Goal: Use online tool/utility: Utilize a website feature to perform a specific function

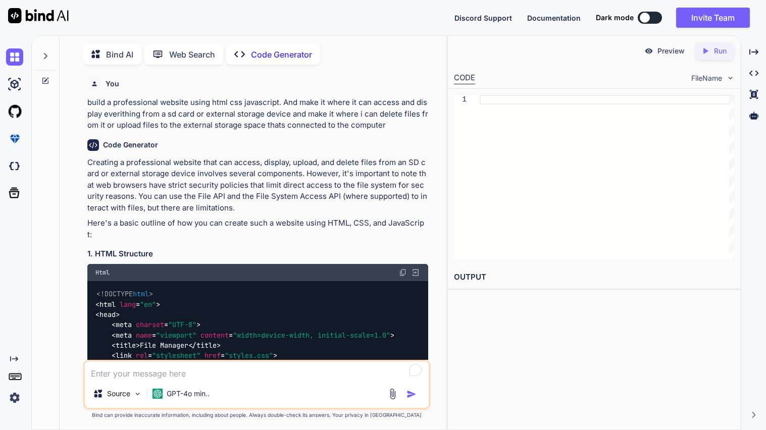
type textarea "x"
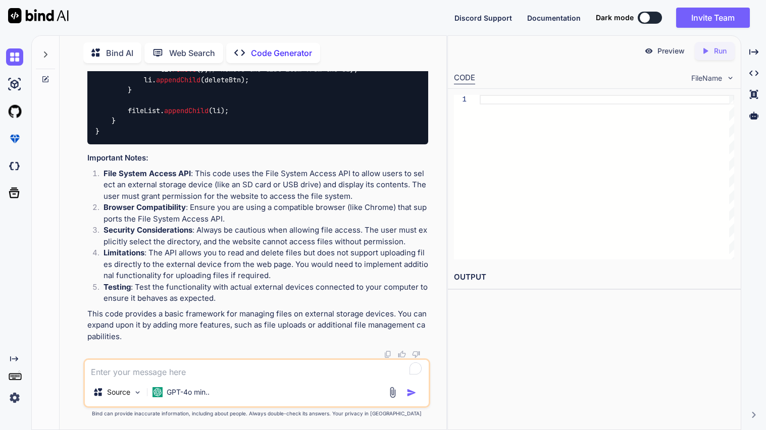
scroll to position [1848, 0]
type textarea "in this co"
type textarea "x"
type textarea "in this cod"
type textarea "x"
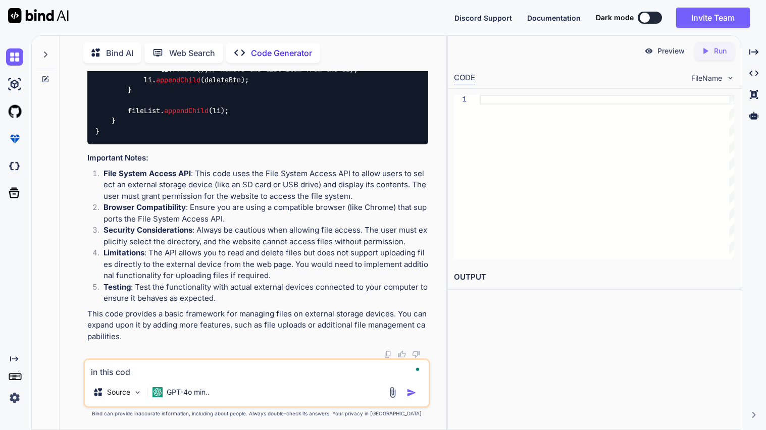
type textarea "in this code"
type textarea "x"
type textarea "in this code"
type textarea "x"
type textarea "in this code d"
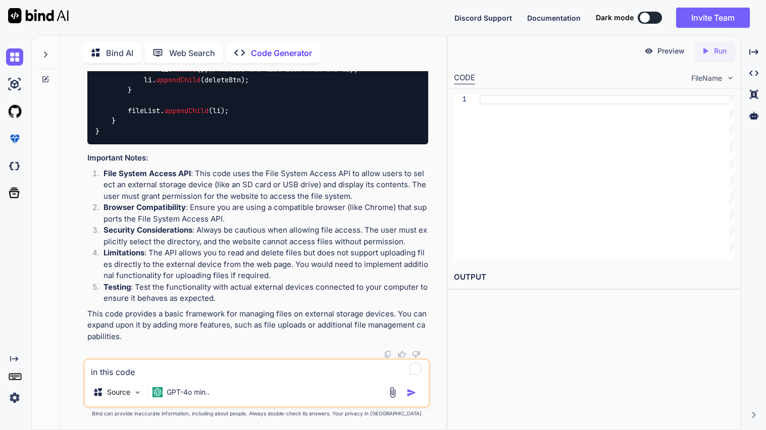
type textarea "x"
type textarea "in this code de"
type textarea "x"
type textarea "in this code des"
type textarea "x"
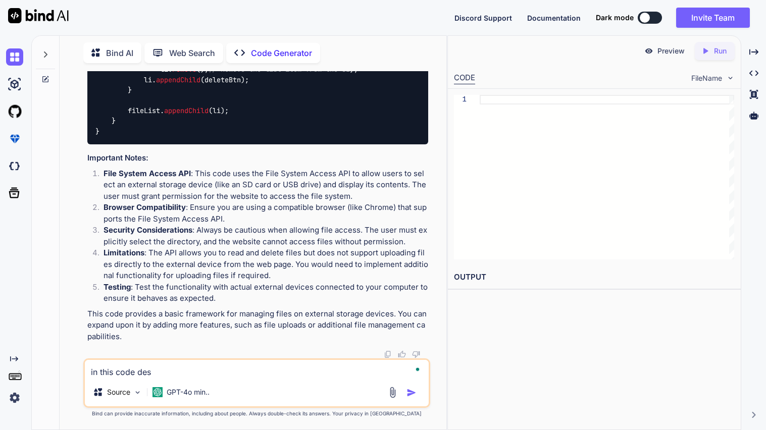
type textarea "in this code desi"
type textarea "x"
type textarea "in this code desig"
type textarea "x"
type textarea "in this code design"
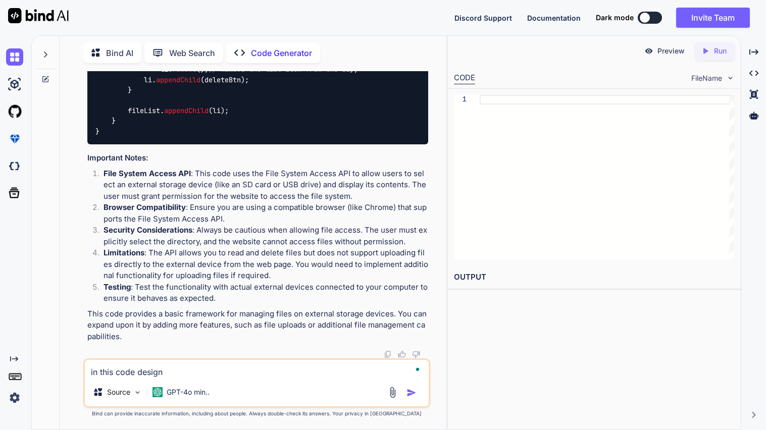
type textarea "x"
type textarea "in this code design"
type textarea "x"
type textarea "in this code design a"
type textarea "x"
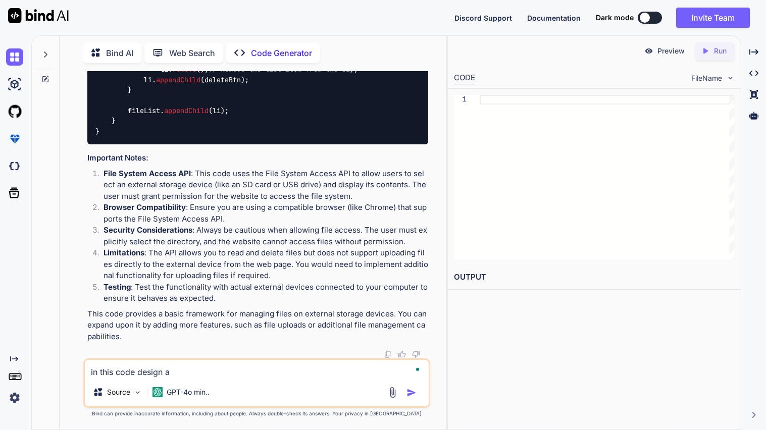
type textarea "in this code design a"
type textarea "x"
type textarea "in this code design a n"
type textarea "x"
type textarea "in this code design a ne"
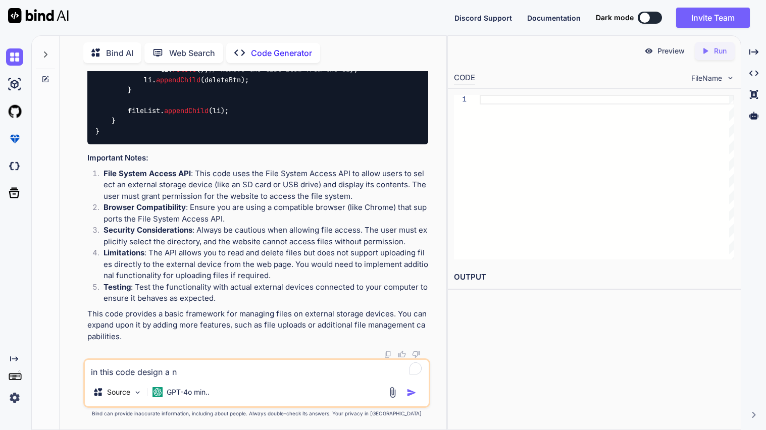
type textarea "x"
type textarea "in this code design a new"
type textarea "x"
type textarea "in this code design a new"
type textarea "x"
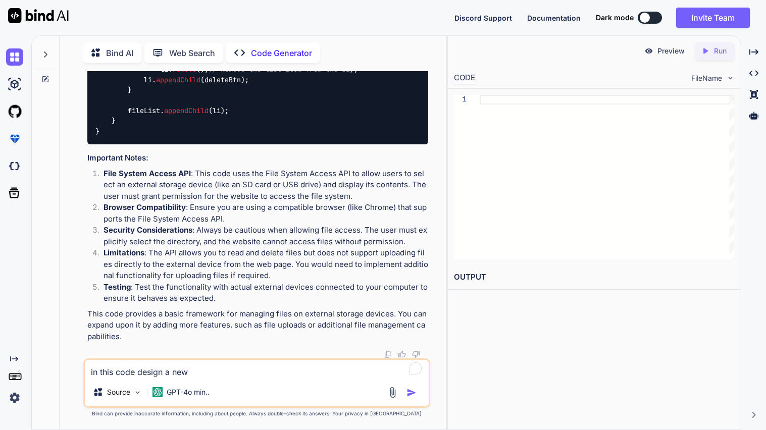
type textarea "in this code design a new s"
type textarea "x"
type textarea "in this code design a new so"
type textarea "x"
type textarea "in this code design a new son"
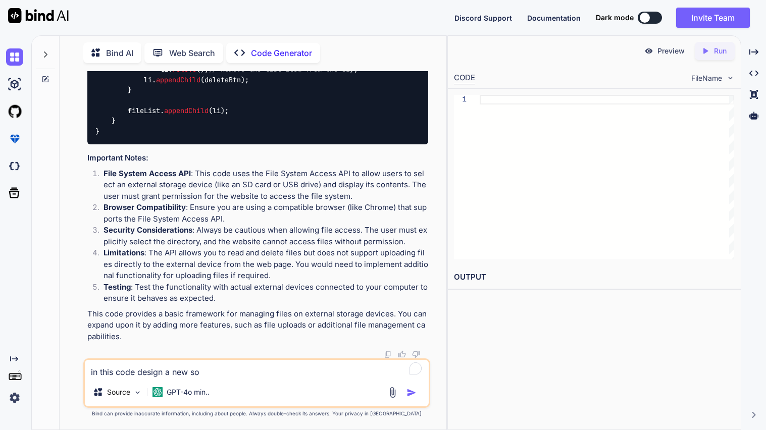
type textarea "x"
type textarea "in this code design a new song"
type textarea "x"
type textarea "in this code design a new song"
type textarea "x"
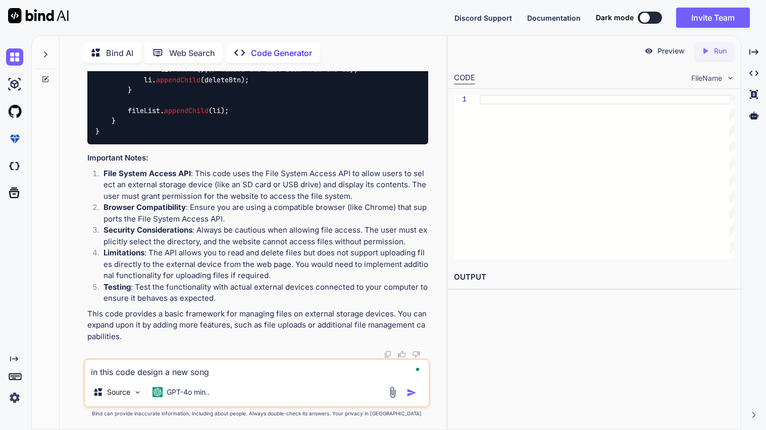
type textarea "in this code design a new song g"
type textarea "x"
type textarea "in this code design a new song gu"
type textarea "x"
type textarea "in this code design a new song gui"
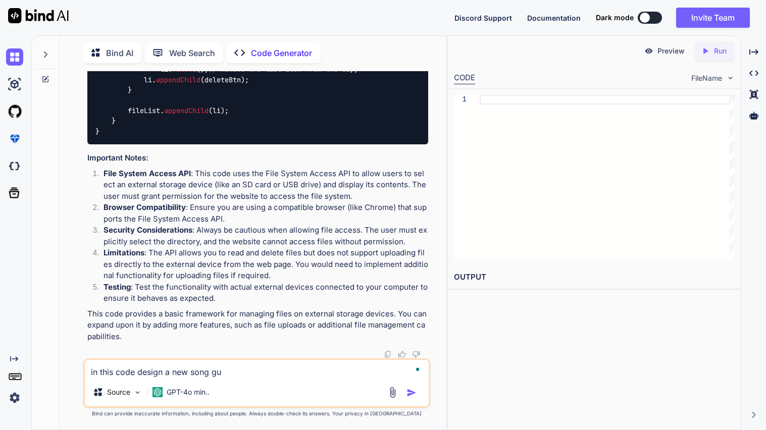
type textarea "x"
type textarea "in this code design a new song guit"
type textarea "x"
type textarea "in this code design a new song guita"
type textarea "x"
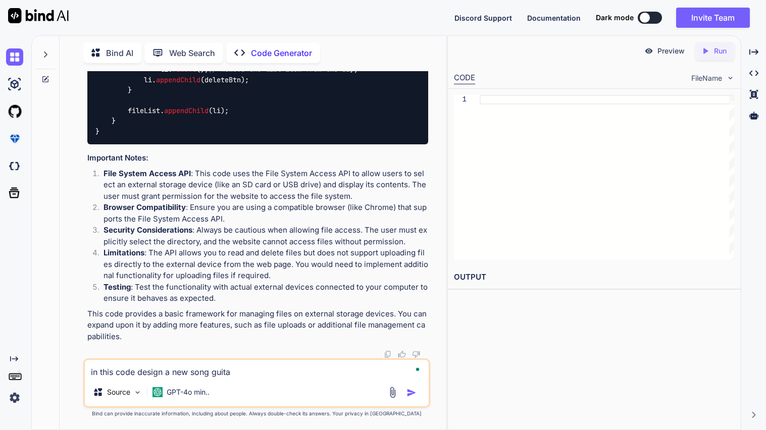
type textarea "in this code design a new song guitar"
type textarea "x"
type textarea "in this code design a new song guitar"
type textarea "x"
type textarea "in this code design a new song guitar t"
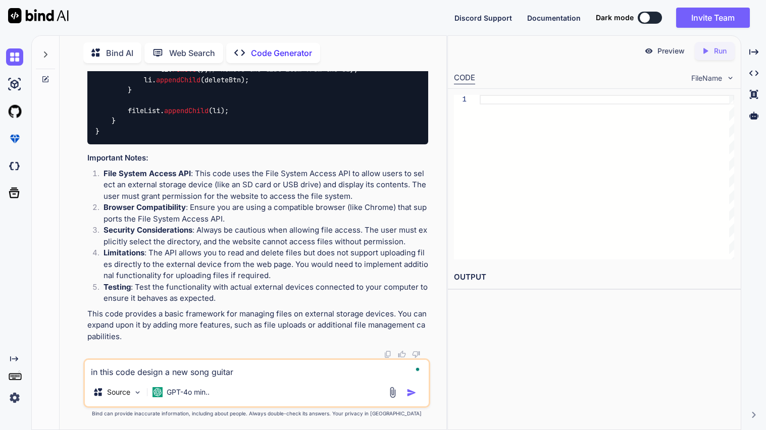
type textarea "x"
type textarea "in this code design a new song guitar ta"
type textarea "x"
type textarea "in this code design a new song guitar tab"
type textarea "x"
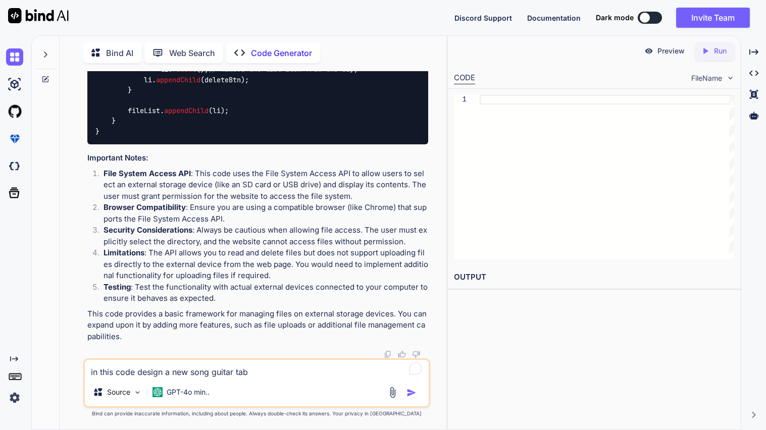
type textarea "in this code design a new song guitar tab"
type textarea "x"
type textarea "in this code design a new song guitar tab a"
type textarea "x"
type textarea "in this code design a new song guitar tab an"
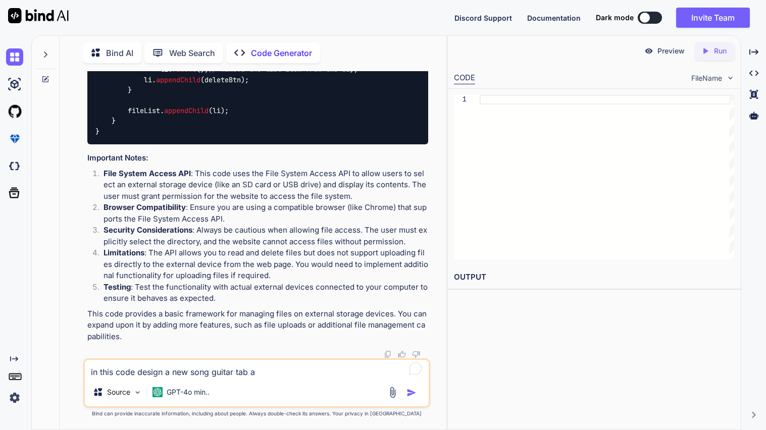
type textarea "x"
type textarea "in this code design a new song guitar tab and"
type textarea "x"
type textarea "in this code design a new song guitar tab and"
type textarea "x"
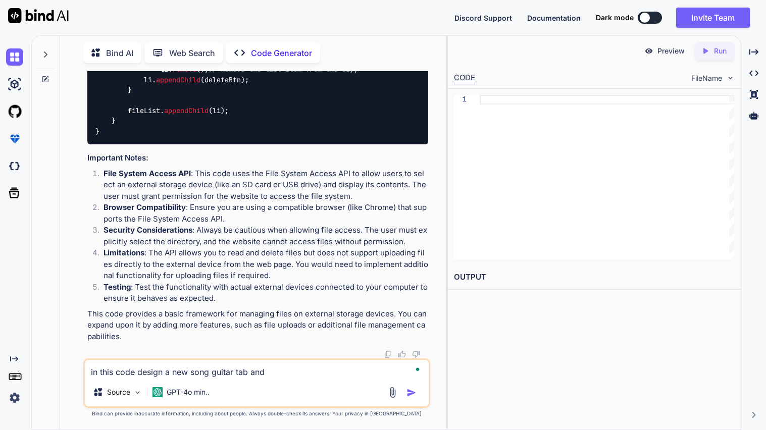
type textarea "in this code design a new song guitar tab and m"
type textarea "x"
type textarea "in this code design a new song guitar tab and ma"
type textarea "x"
type textarea "in this code design a new song guitar tab and mak"
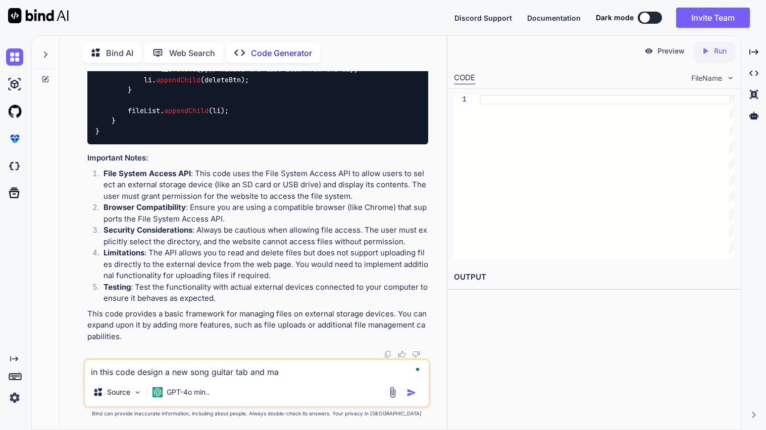
type textarea "x"
type textarea "in this code design a new song guitar tab and make"
type textarea "x"
type textarea "in this code design a new song guitar tab and make"
type textarea "x"
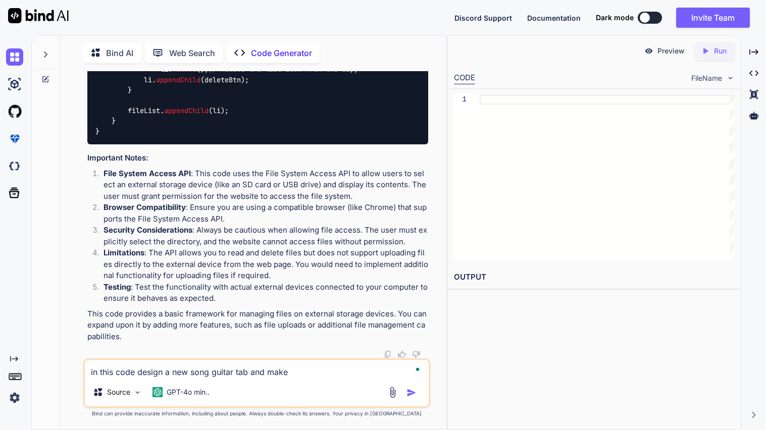
type textarea "in this code design a new song guitar tab and make i"
type textarea "x"
type textarea "in this code design a new song guitar tab and make it"
type textarea "x"
type textarea "in this code design a new song guitar tab and make it"
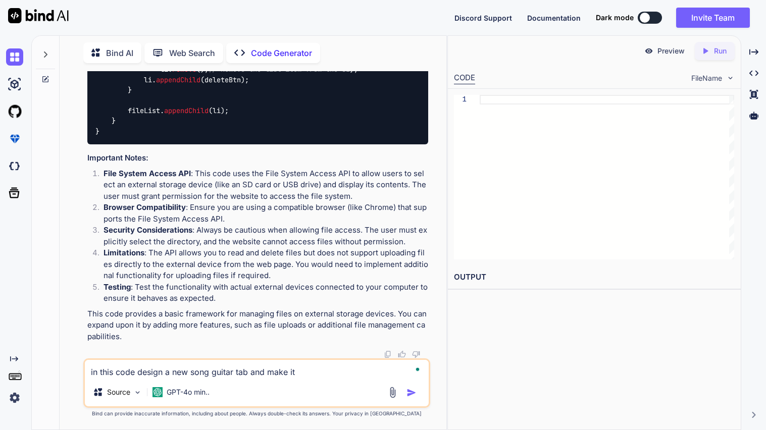
type textarea "x"
type textarea "in this code design a new song guitar tab and make it s"
type textarea "x"
type textarea "in this code design a new song guitar tab and make it so"
type textarea "x"
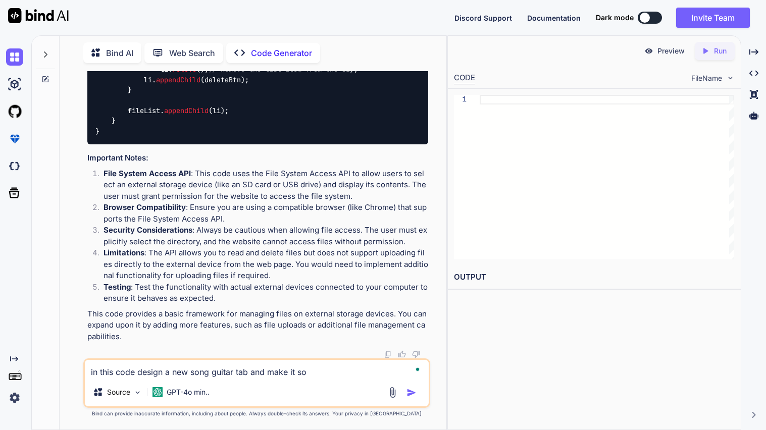
type textarea "in this code design a new song guitar tab and make it sou"
type textarea "x"
type textarea "in this code design a new song guitar tab and make it soun"
type textarea "x"
type textarea "in this code design a new song guitar tab and make it sound"
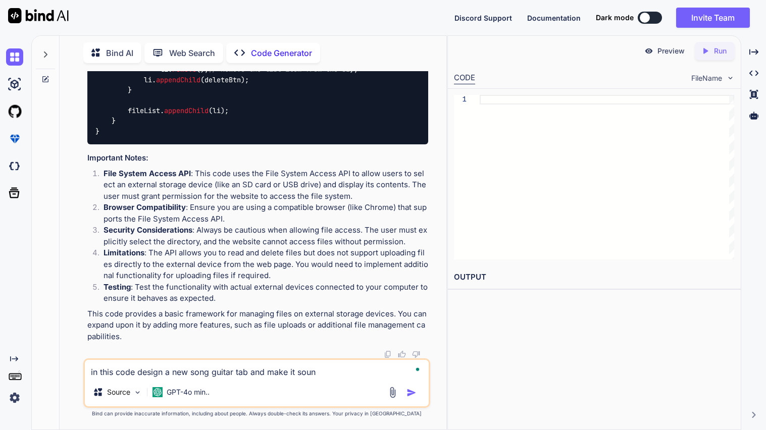
type textarea "x"
type textarea "in this code design a new song guitar tab and make it sound"
type textarea "x"
type textarea "in this code design a new song guitar tab and make it sound b"
type textarea "x"
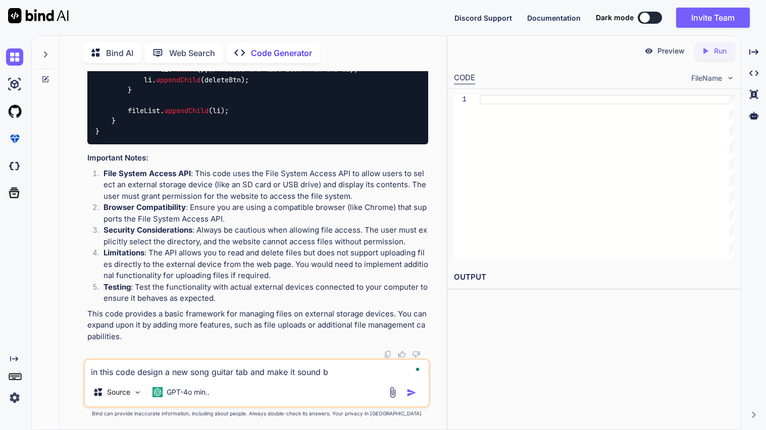
type textarea "in this code design a new song guitar tab and make it sound be"
type textarea "x"
type textarea "in this code design a new song guitar tab and make it sound bet"
type textarea "x"
type textarea "in this code design a new song guitar tab and make it sound bett"
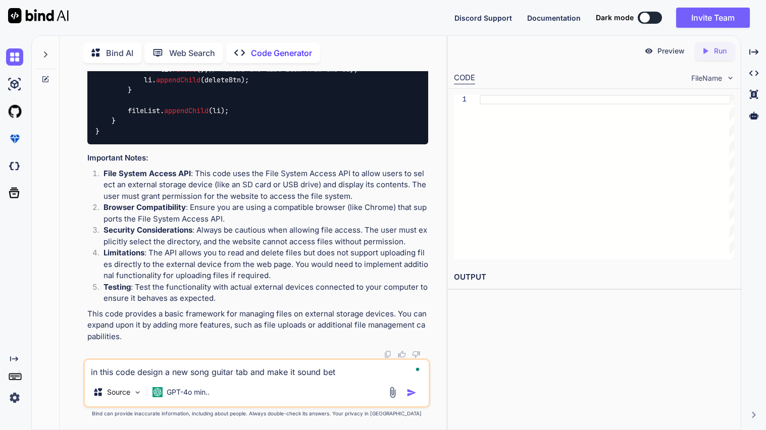
type textarea "x"
type textarea "in this code design a new song guitar tab and make it sound [PERSON_NAME]"
type textarea "x"
type textarea "in this code design a new song guitar tab and make it sound better"
type textarea "x"
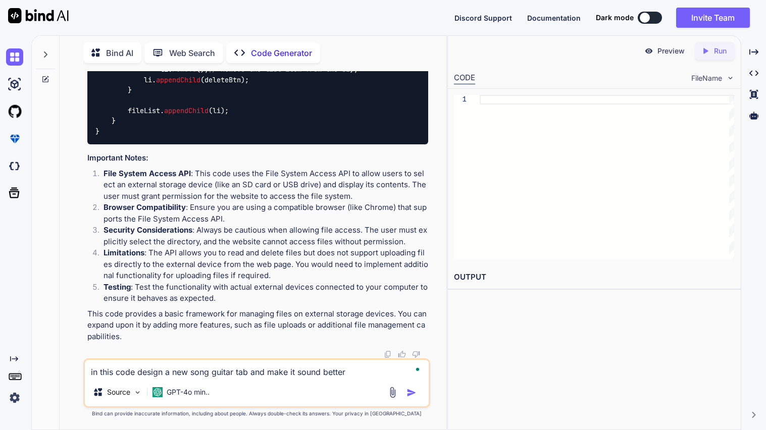
type textarea "in this code design a new song guitar tab and make it sound better"
type textarea "x"
type textarea "in this code design a new song guitar tab and make it sound better"
type textarea "x"
type textarea "in this code design a new song guitar tab and make it sound better"
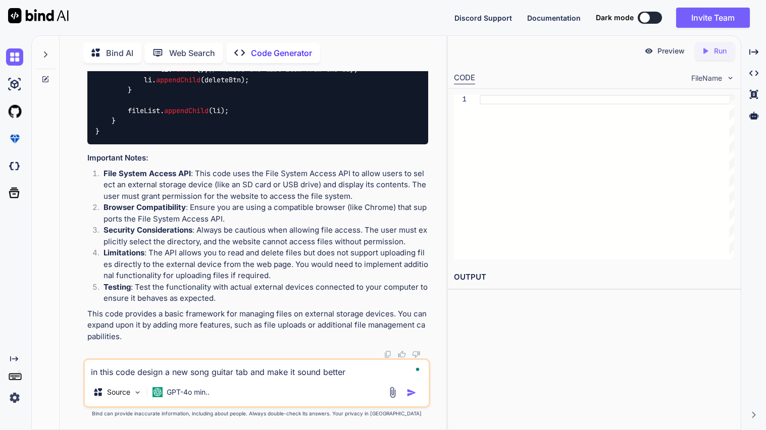
type textarea "x"
type textarea "in this code design a new song guitar tab and make it sound better"
type textarea "x"
type textarea "in this code design a new song guitar tab and make it sound better <!doctype ht…"
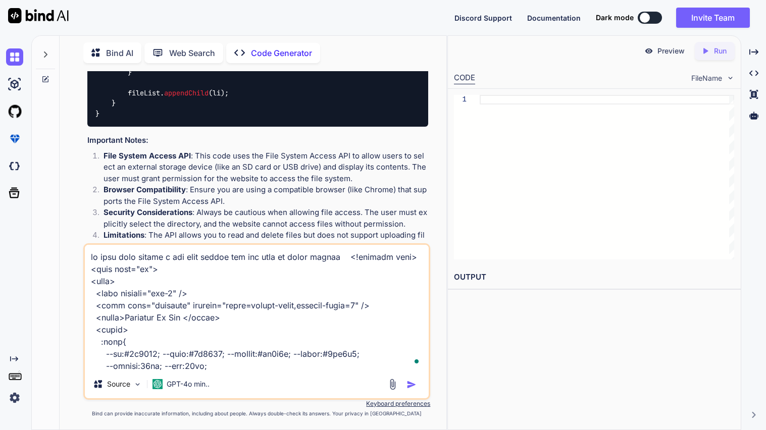
scroll to position [1201, 0]
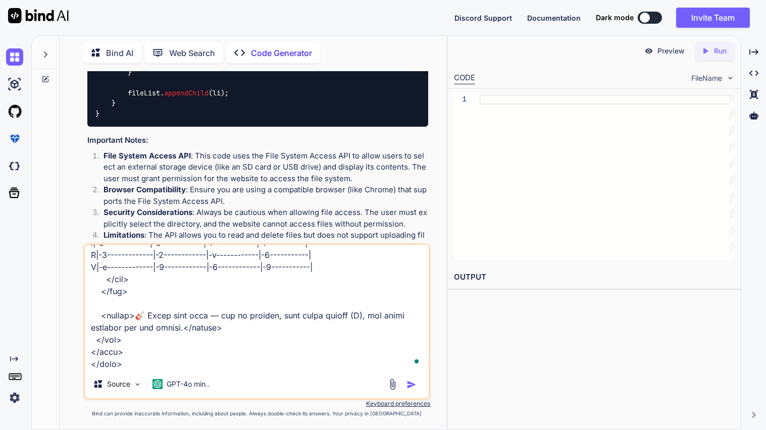
type textarea "x"
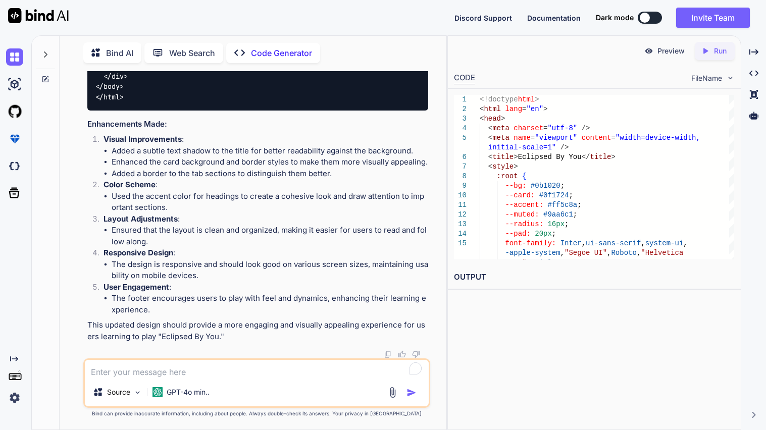
scroll to position [5226, 0]
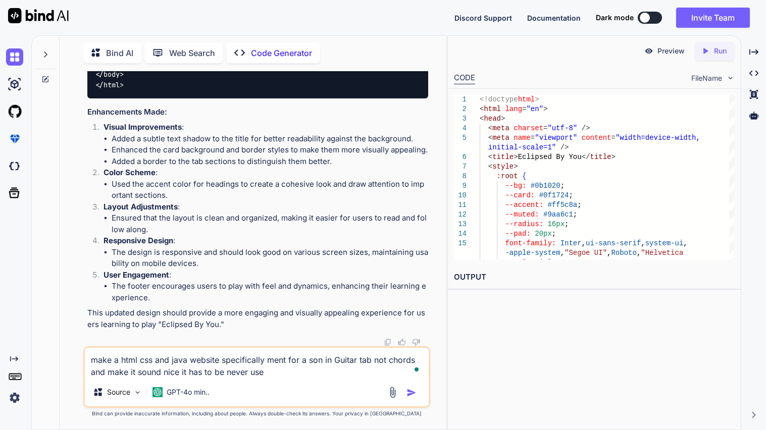
type textarea "make a html css and java website specifically ment for a son in Guitar tab not …"
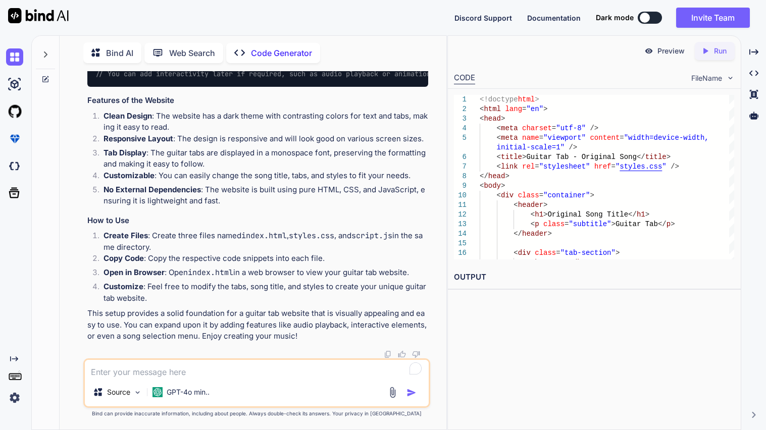
scroll to position [5574, 0]
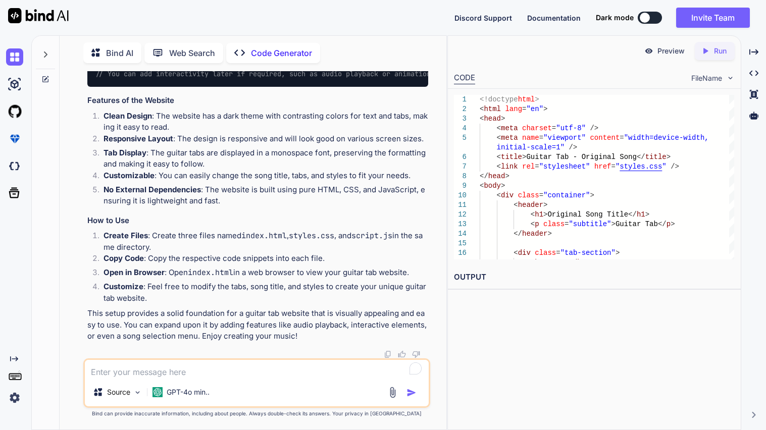
click at [163, 374] on textarea "To enrich screen reader interactions, please activate Accessibility in Grammarl…" at bounding box center [257, 369] width 344 height 18
type textarea "now make it where there is a button that will play thsi song so i know what it …"
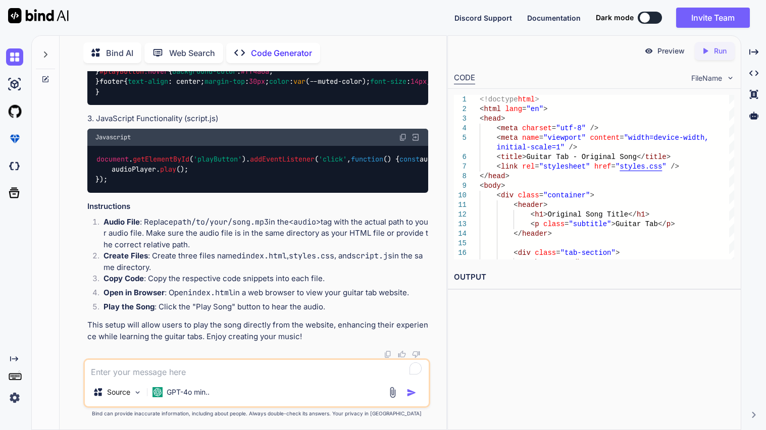
scroll to position [7407, 0]
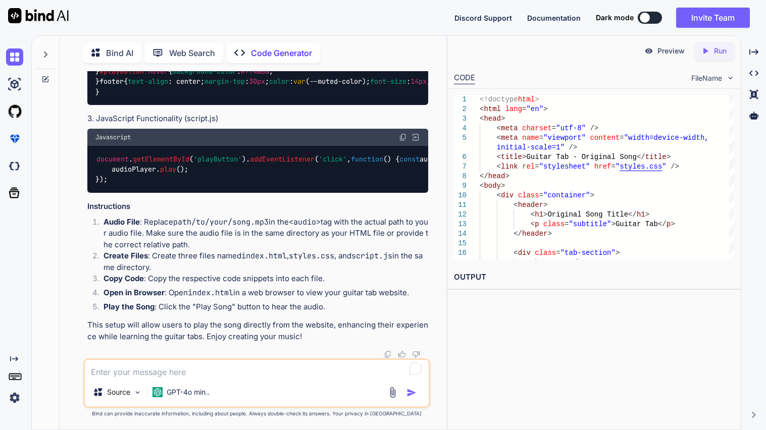
click at [407, 129] on div "Javascript" at bounding box center [257, 137] width 341 height 17
click at [404, 133] on img at bounding box center [403, 137] width 8 height 8
click at [193, 364] on textarea "To enrich screen reader interactions, please activate Accessibility in Grammarl…" at bounding box center [257, 369] width 344 height 18
paste textarea "<!doctype html> <html lang="en"> <head> <meta charset="utf-8" /> <meta name="vi…"
type textarea "remake the song but keep the first half of the first verse use this <!doctype h…"
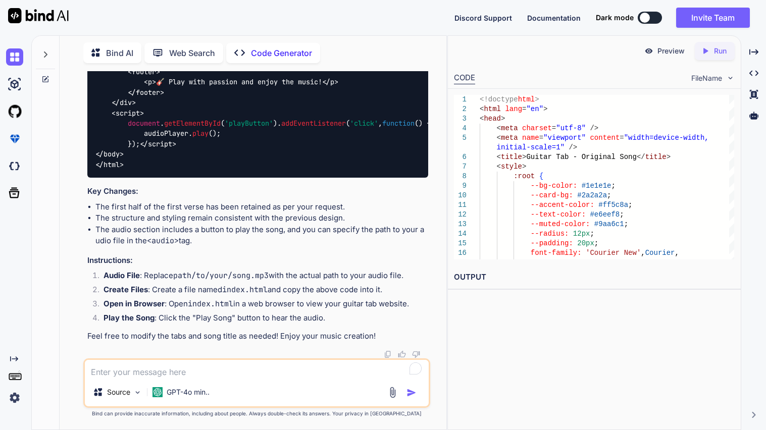
scroll to position [11139, 0]
click at [153, 377] on textarea "To enrich screen reader interactions, please activate Accessibility in Grammarl…" at bounding box center [257, 369] width 344 height 18
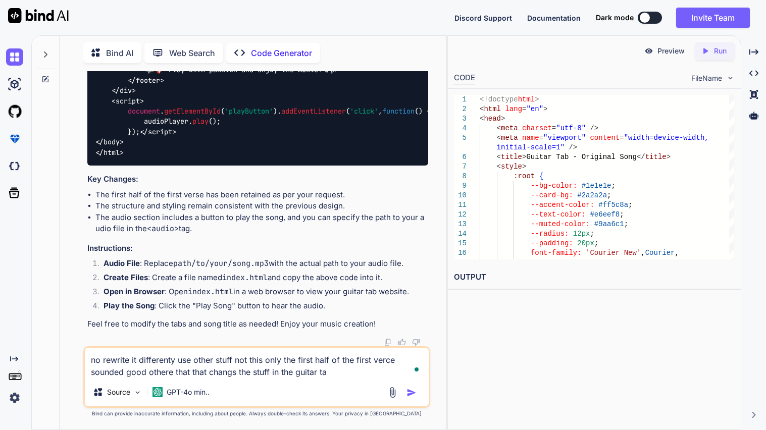
type textarea "no rewrite it differenty use other stuff not this only the first half of the fi…"
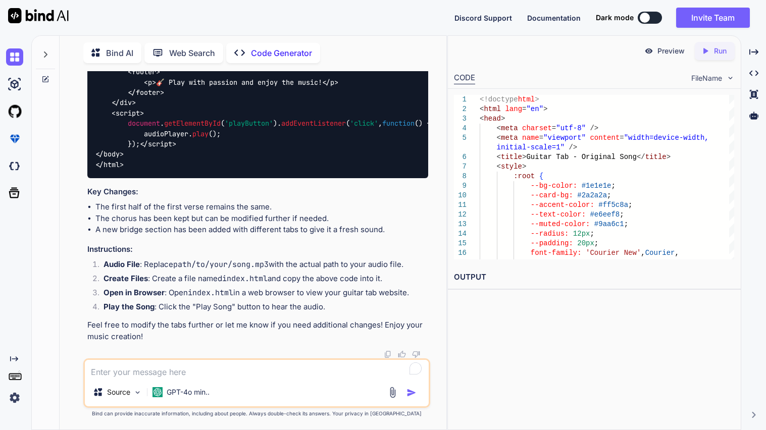
scroll to position [13007, 0]
click at [139, 375] on textarea "To enrich screen reader interactions, please activate Accessibility in Grammarl…" at bounding box center [257, 369] width 344 height 18
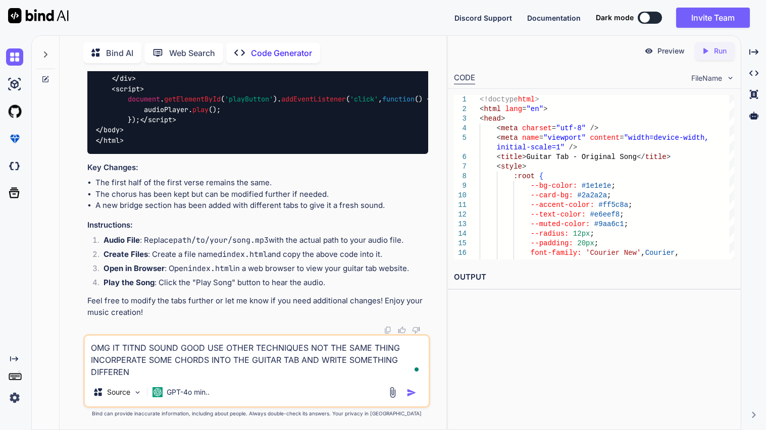
type textarea "OMG IT TITND SOUND GOOD USE OTHER TECHNIQUES NOT THE SAME THING INCORPERATE SOM…"
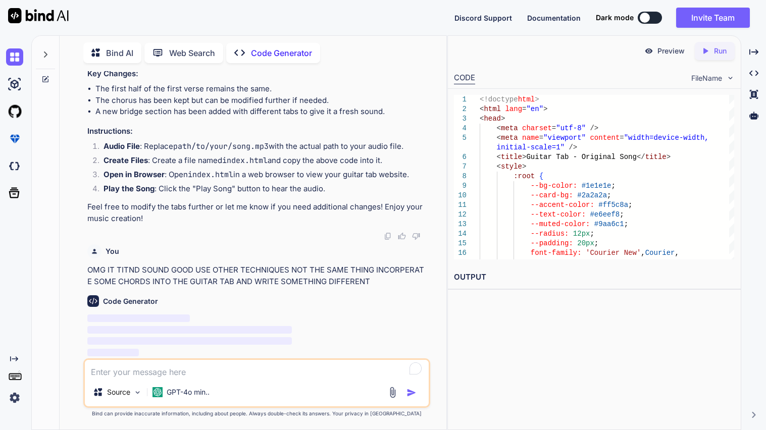
scroll to position [13220, 0]
click at [198, 221] on p "Feel free to modify the tabs further or let me know if you need additional chan…" at bounding box center [257, 213] width 341 height 23
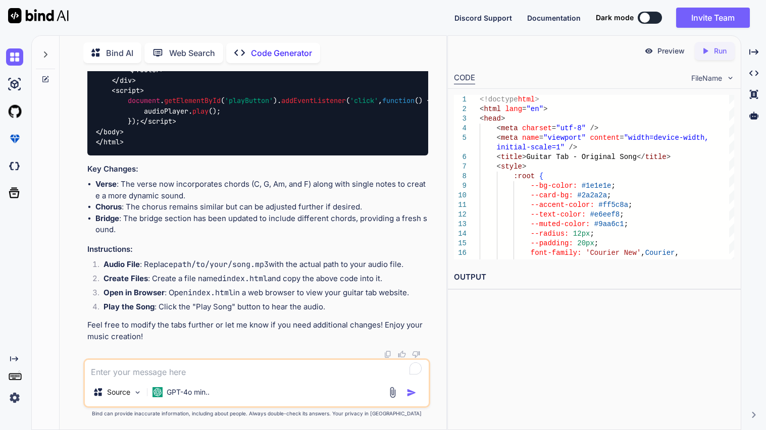
scroll to position [14562, 0]
